Goal: Transaction & Acquisition: Purchase product/service

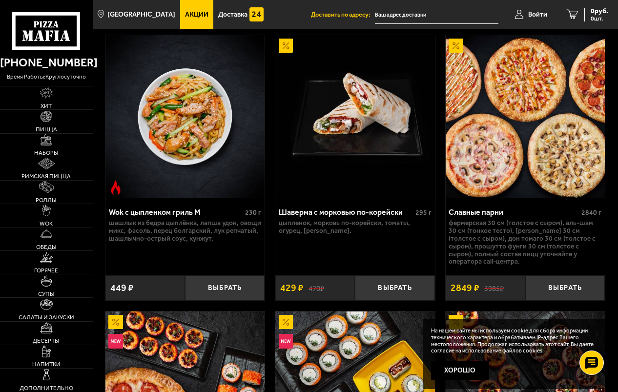
scroll to position [732, 0]
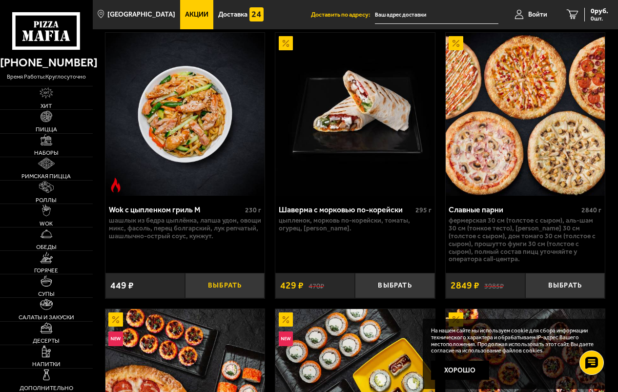
click at [216, 284] on button "Выбрать" at bounding box center [225, 285] width 80 height 25
click at [535, 15] on span "Войти" at bounding box center [529, 14] width 19 height 7
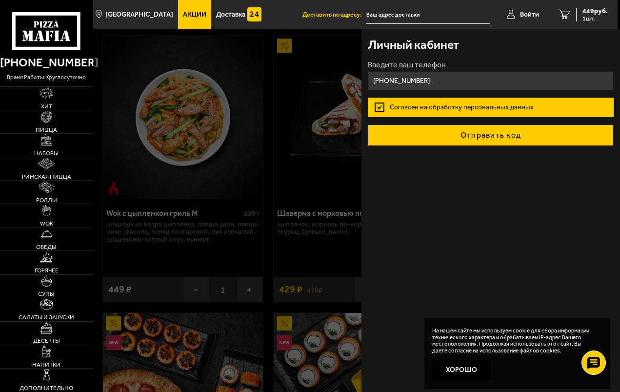
type input "[PHONE_NUMBER]"
click at [449, 139] on button "Отправить код" at bounding box center [491, 134] width 246 height 21
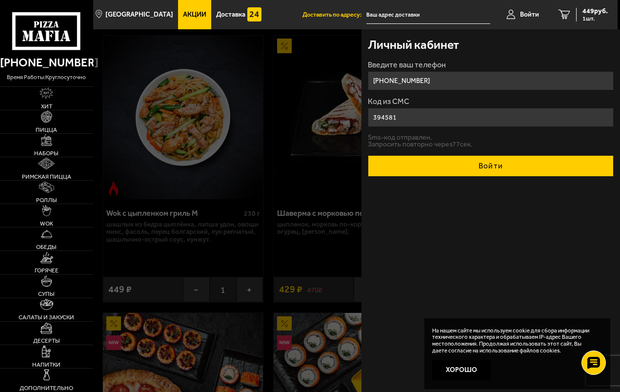
type input "394581"
click at [462, 165] on button "Войти" at bounding box center [491, 165] width 246 height 21
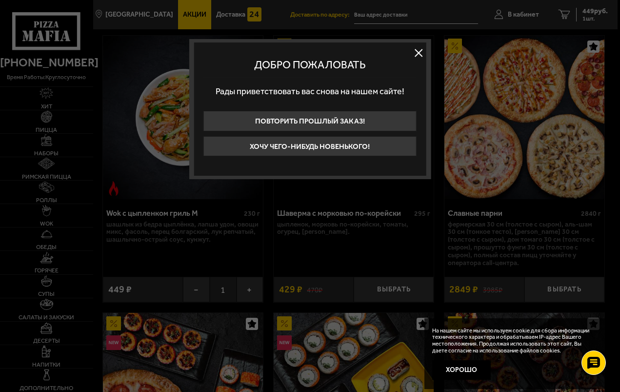
click at [419, 52] on button at bounding box center [419, 52] width 15 height 15
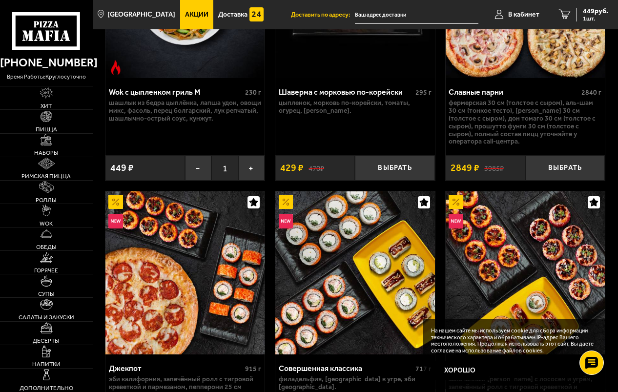
scroll to position [878, 0]
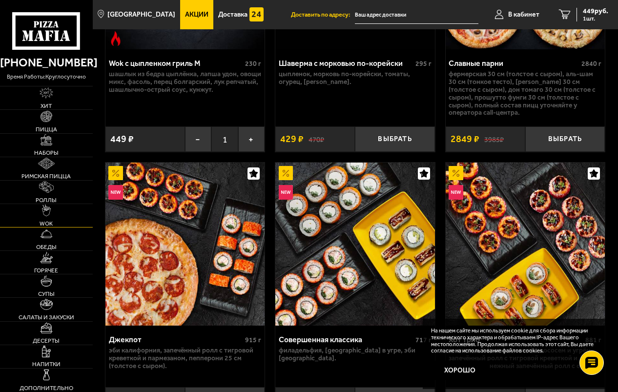
click at [53, 222] on link "WOK" at bounding box center [46, 215] width 93 height 23
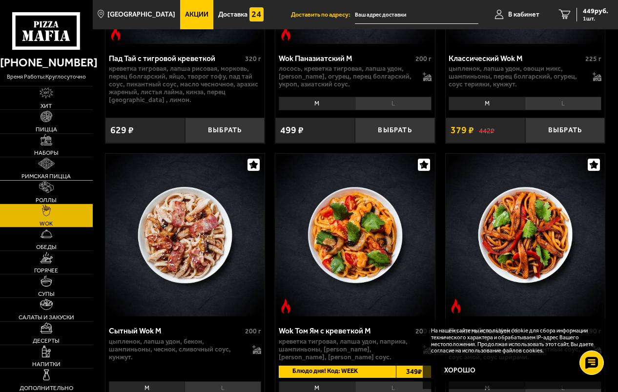
scroll to position [488, 0]
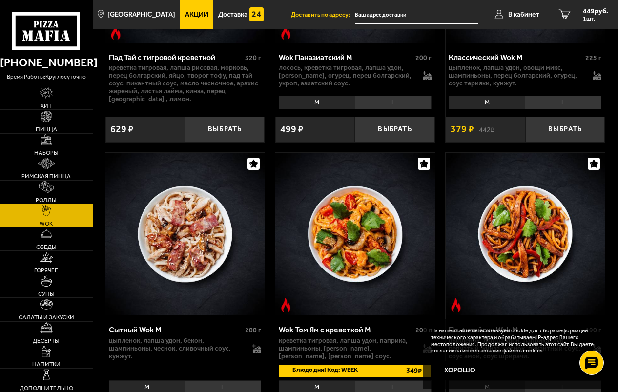
click at [59, 256] on link "Горячее" at bounding box center [46, 262] width 93 height 23
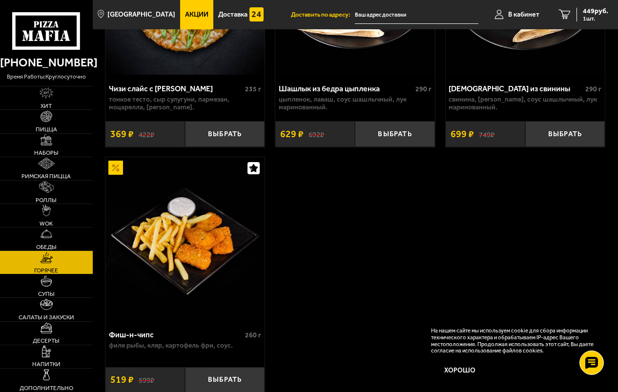
scroll to position [1370, 0]
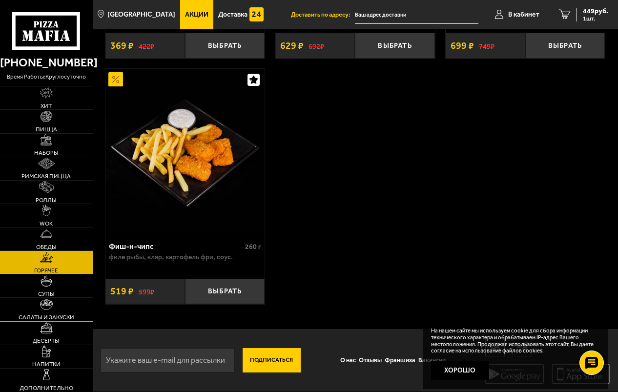
click at [58, 308] on link "Салаты и закуски" at bounding box center [46, 309] width 93 height 23
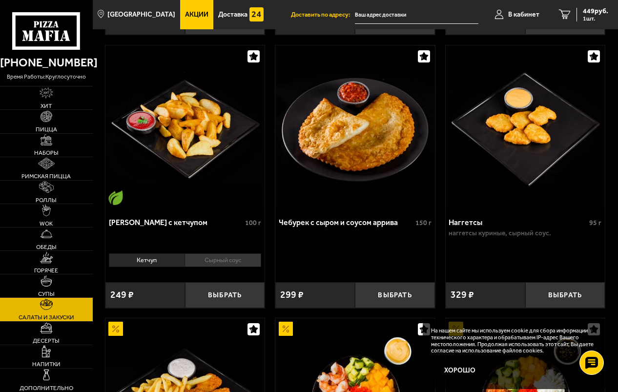
scroll to position [878, 0]
